Goal: Task Accomplishment & Management: Manage account settings

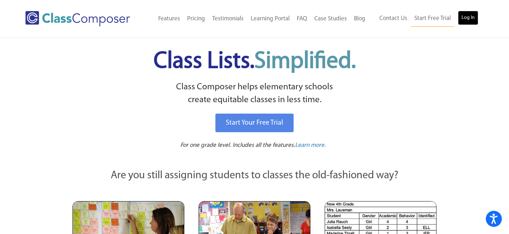
click at [467, 21] on link "Log In" at bounding box center [468, 18] width 20 height 14
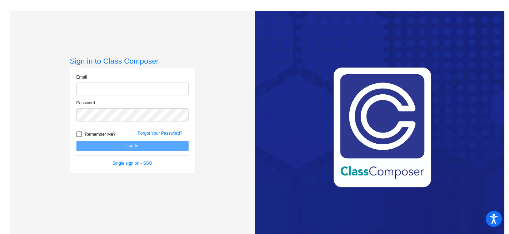
click at [105, 90] on input "email" at bounding box center [132, 89] width 112 height 13
type input "[PERSON_NAME][EMAIL_ADDRESS][PERSON_NAME][DOMAIN_NAME]"
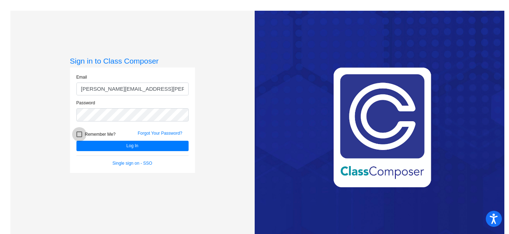
click at [77, 136] on div at bounding box center [79, 135] width 6 height 6
click at [79, 137] on input "Remember Me?" at bounding box center [79, 137] width 0 height 0
checkbox input "true"
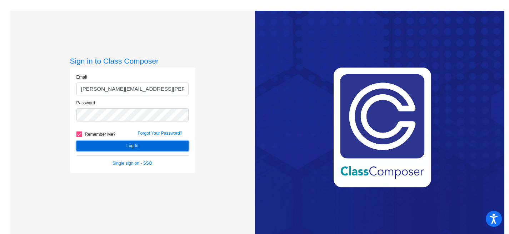
click at [105, 144] on button "Log In" at bounding box center [132, 146] width 112 height 10
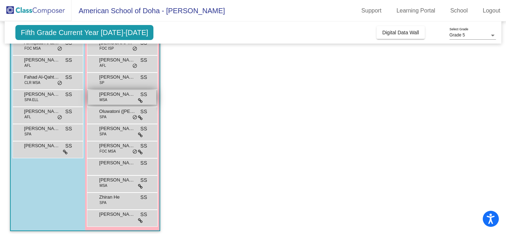
scroll to position [114, 0]
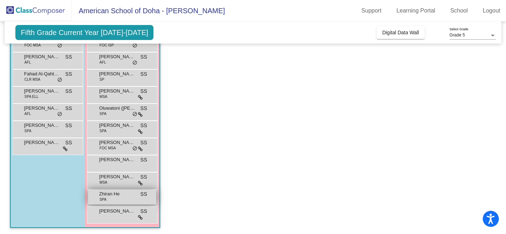
click at [119, 195] on span "Zhiran He" at bounding box center [117, 193] width 36 height 7
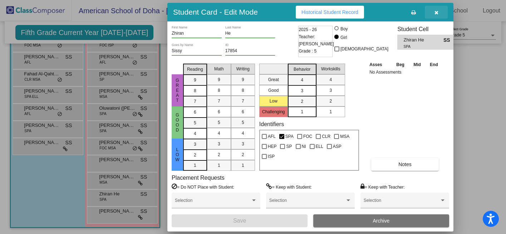
click at [435, 10] on icon "button" at bounding box center [436, 12] width 4 height 5
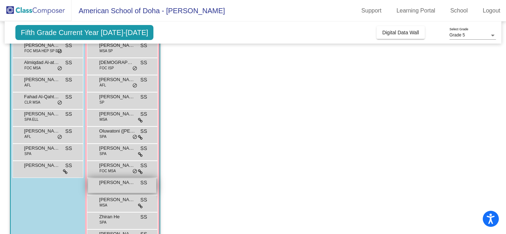
scroll to position [99, 0]
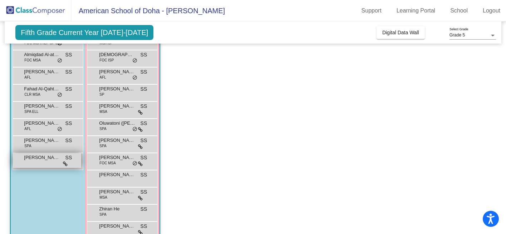
click at [43, 164] on div "Tomas Barbieri SS lock do_not_disturb_alt" at bounding box center [47, 160] width 68 height 15
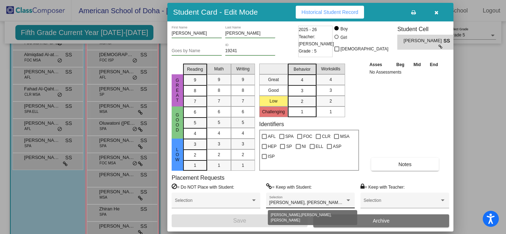
click at [344, 201] on span "Gabriel Ibrahim, Najeeb Alsada, Stephen Anderson" at bounding box center [324, 202] width 110 height 5
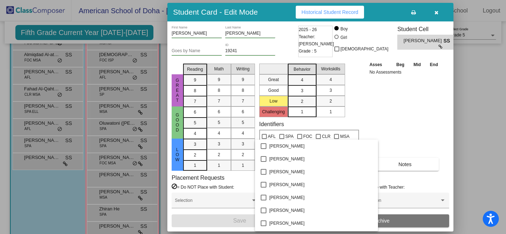
scroll to position [625, 0]
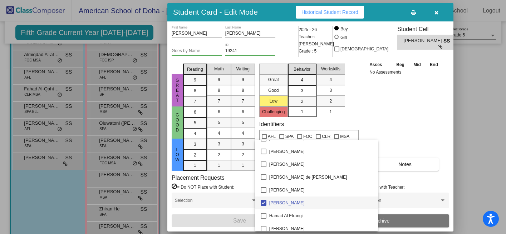
click at [417, 118] on div at bounding box center [253, 117] width 506 height 234
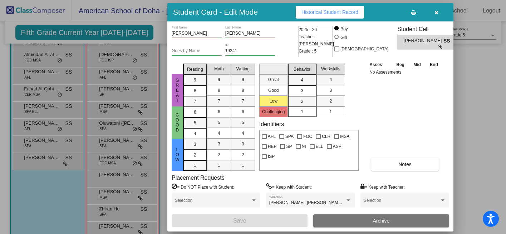
scroll to position [0, 0]
click at [436, 13] on icon "button" at bounding box center [436, 12] width 4 height 5
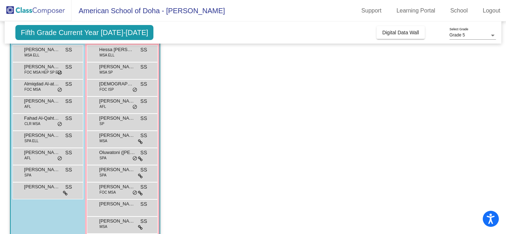
scroll to position [69, 0]
